Goal: Task Accomplishment & Management: Manage account settings

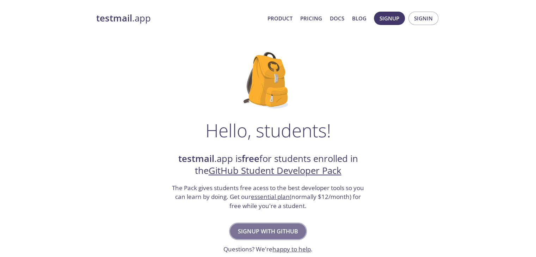
click at [272, 229] on span "Signup with GitHub" at bounding box center [268, 232] width 60 height 10
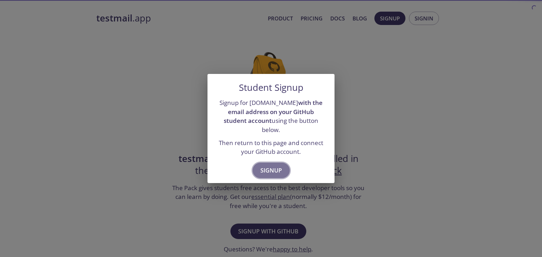
click at [274, 166] on span "Signup" at bounding box center [271, 171] width 22 height 10
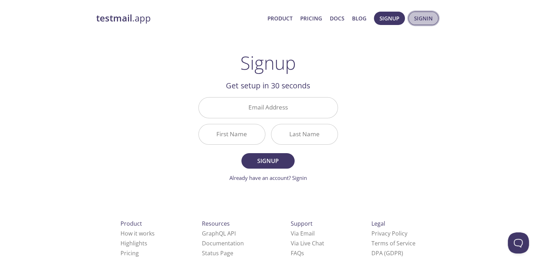
click at [423, 17] on span "Signin" at bounding box center [423, 18] width 19 height 9
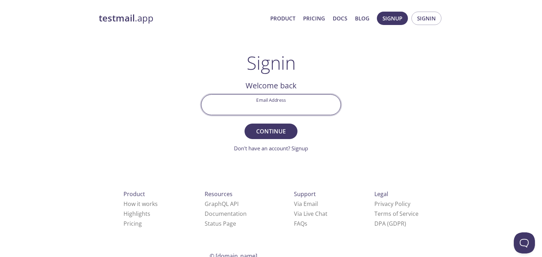
click at [286, 103] on input "Email Address" at bounding box center [270, 105] width 139 height 20
type input "[EMAIL_ADDRESS][DOMAIN_NAME]"
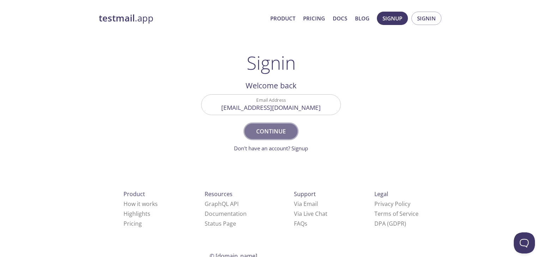
click at [269, 125] on button "Continue" at bounding box center [270, 132] width 53 height 16
